Goal: Communication & Community: Participate in discussion

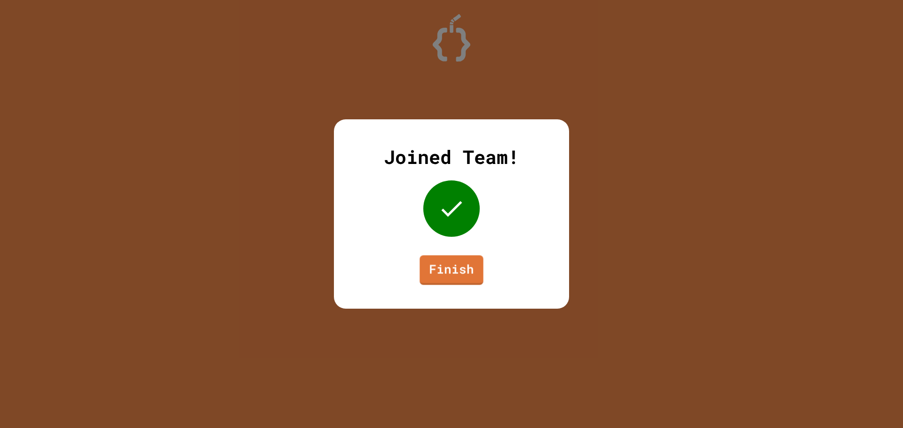
click at [477, 285] on div "Joined Team! Finish" at bounding box center [451, 213] width 235 height 189
click at [474, 279] on link "Finish" at bounding box center [451, 269] width 64 height 31
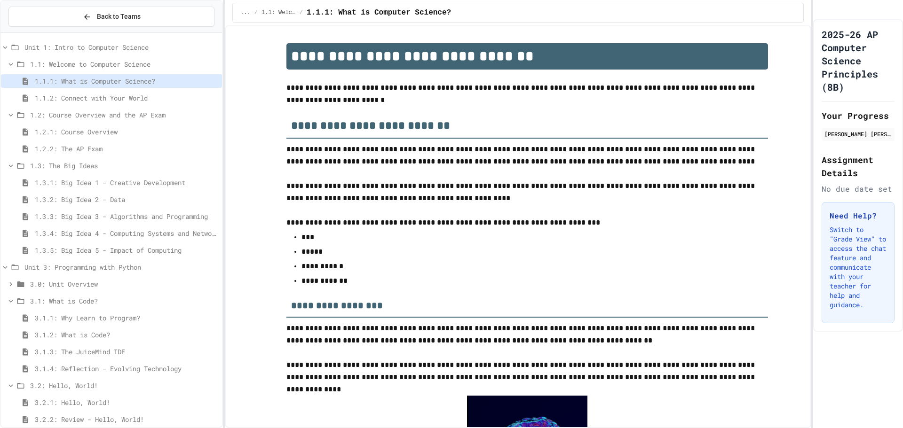
scroll to position [1112, 0]
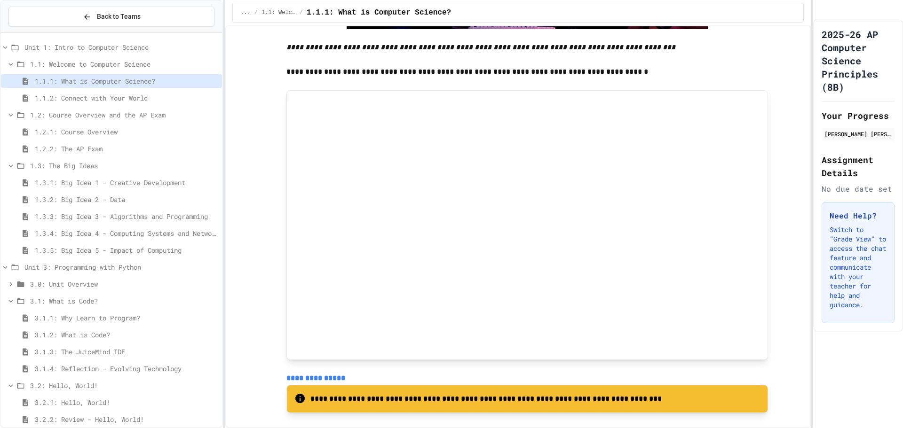
click at [110, 366] on span "3.1.4: Reflection - Evolving Technology" at bounding box center [126, 369] width 183 height 10
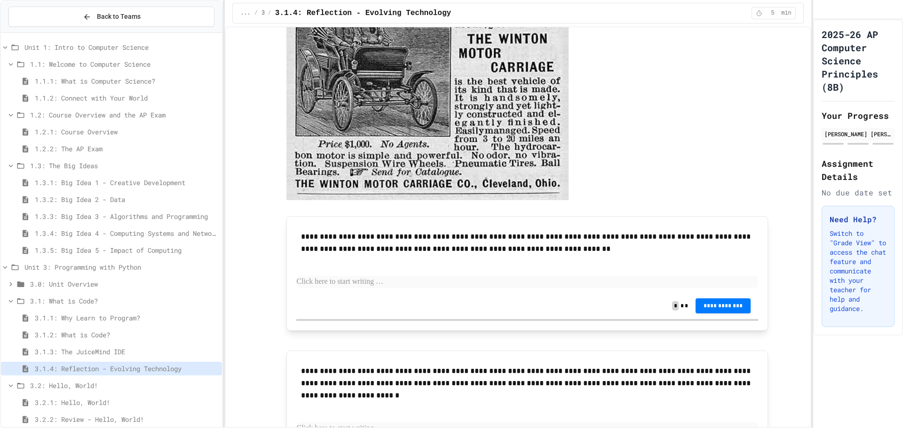
scroll to position [282, 0]
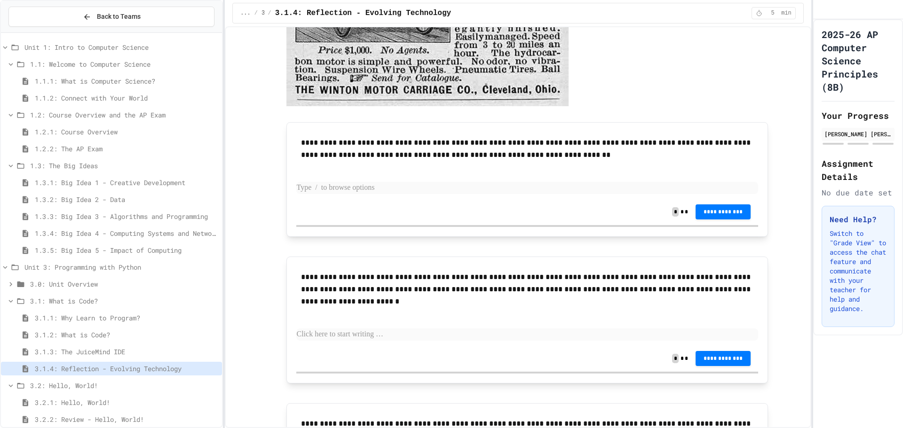
click at [371, 185] on p at bounding box center [527, 188] width 462 height 12
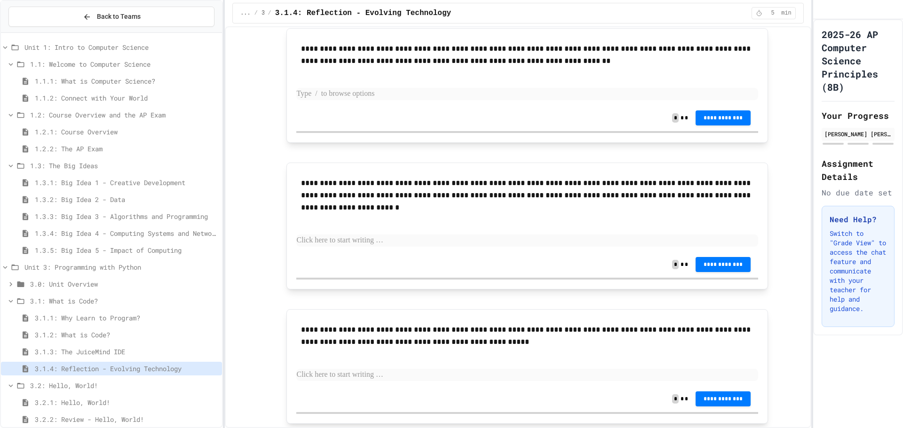
scroll to position [406, 0]
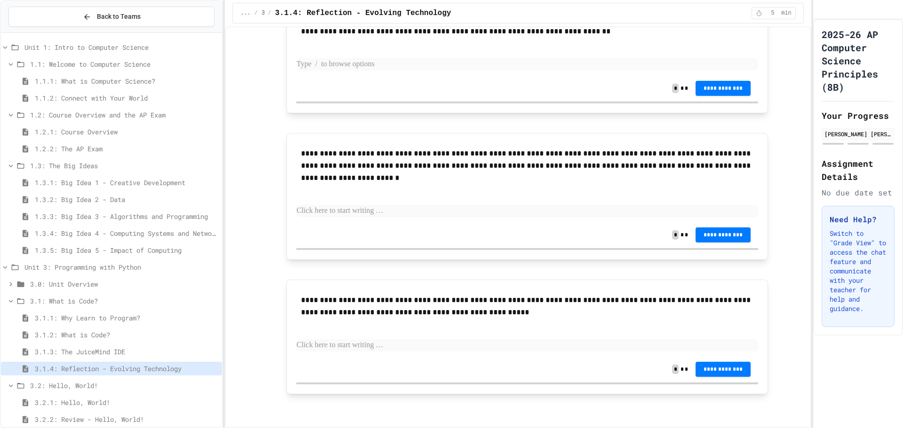
click at [298, 276] on div "**********" at bounding box center [527, 25] width 550 height 772
